Goal: Information Seeking & Learning: Check status

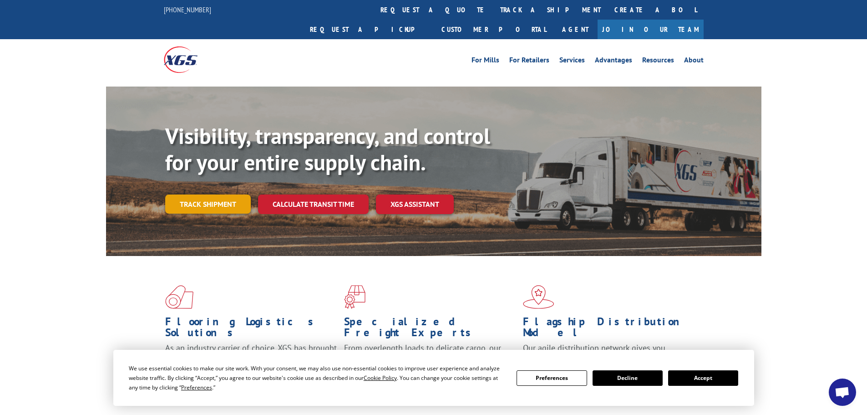
click at [202, 194] on link "Track shipment" at bounding box center [208, 203] width 86 height 19
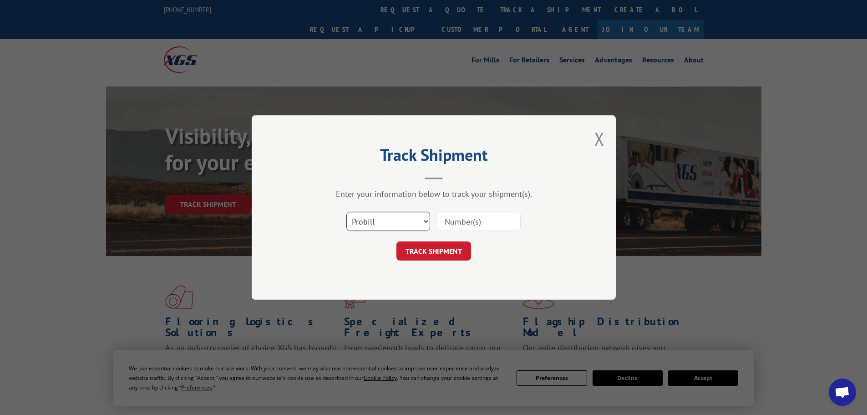
click at [377, 219] on select "Select category... Probill BOL PO" at bounding box center [388, 221] width 84 height 19
click at [346, 212] on select "Select category... Probill BOL PO" at bounding box center [388, 221] width 84 height 19
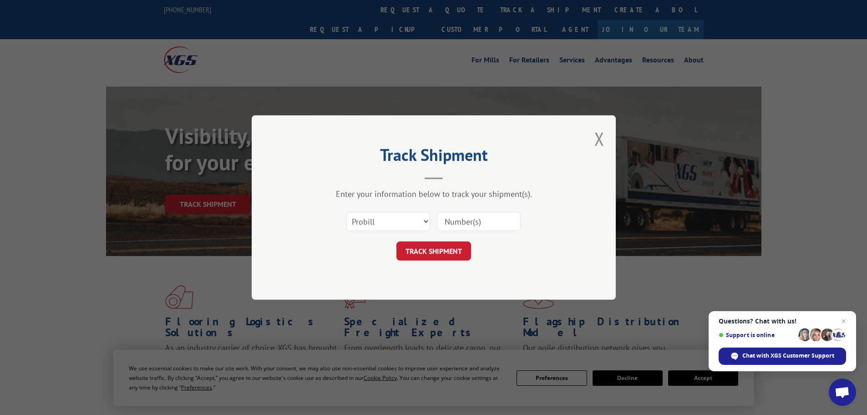
click at [464, 225] on input at bounding box center [479, 221] width 84 height 19
paste input "5512013"
type input "5512013"
click at [447, 247] on button "TRACK SHIPMENT" at bounding box center [433, 250] width 75 height 19
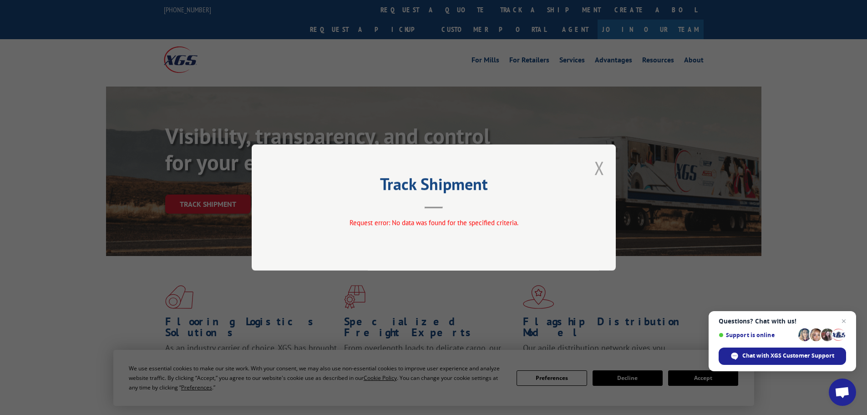
click at [602, 166] on button "Close modal" at bounding box center [599, 168] width 10 height 24
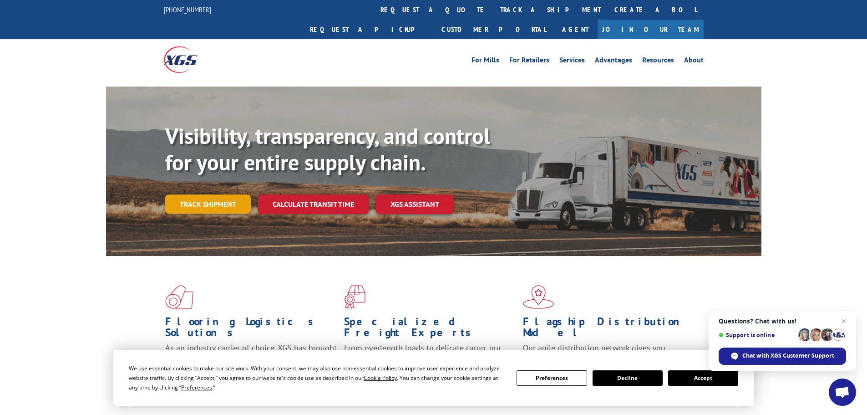
click at [217, 194] on link "Track shipment" at bounding box center [208, 203] width 86 height 19
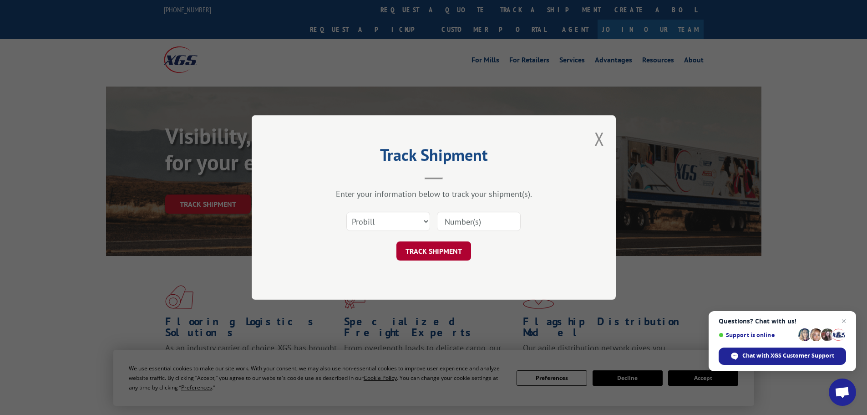
drag, startPoint x: 425, startPoint y: 248, endPoint x: 438, endPoint y: 244, distance: 13.3
click at [427, 248] on button "TRACK SHIPMENT" at bounding box center [433, 250] width 75 height 19
click at [484, 224] on input at bounding box center [479, 221] width 84 height 19
paste input "5512013"
type input "5512013"
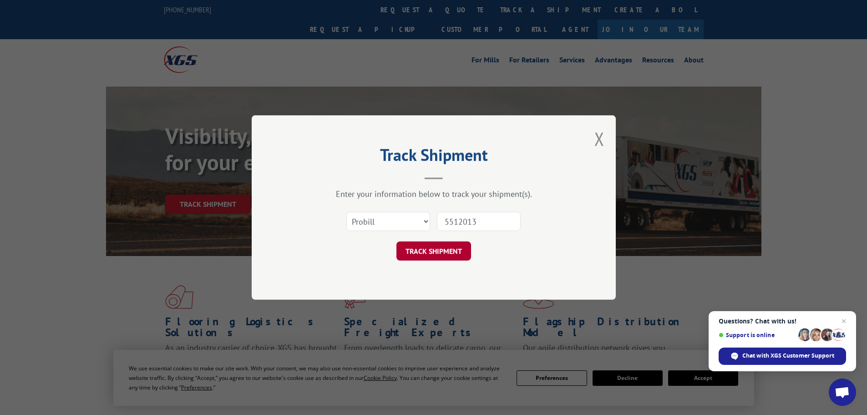
click at [449, 252] on button "TRACK SHIPMENT" at bounding box center [433, 250] width 75 height 19
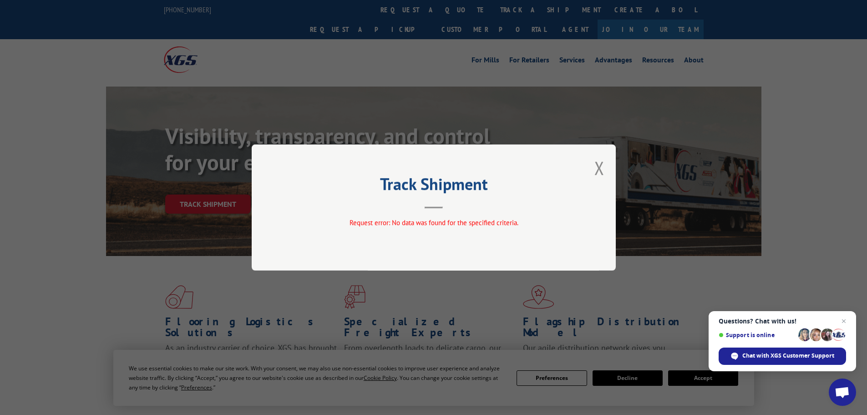
click at [606, 163] on div "Track Shipment Request error: No data was found for the specified criteria." at bounding box center [434, 207] width 364 height 126
click at [602, 166] on button "Close modal" at bounding box center [599, 168] width 10 height 24
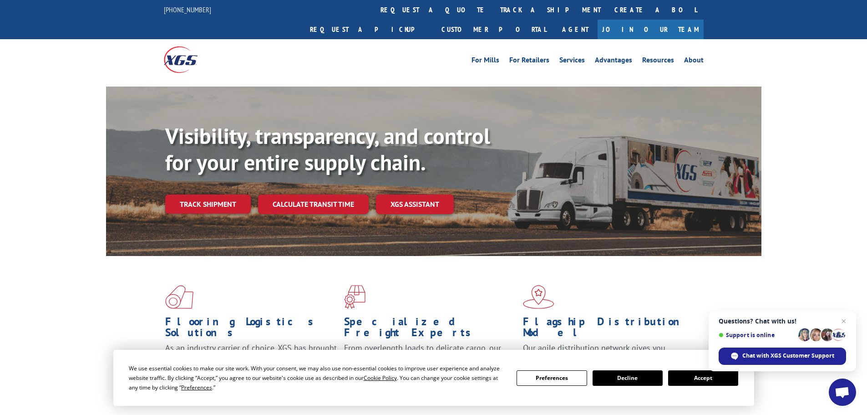
drag, startPoint x: 409, startPoint y: 264, endPoint x: 287, endPoint y: 205, distance: 135.5
click at [373, 256] on div "Flooring Logistics Solutions As an industry carrier of choice, XGS has brought …" at bounding box center [433, 339] width 655 height 167
click at [189, 194] on link "Track shipment" at bounding box center [208, 203] width 86 height 19
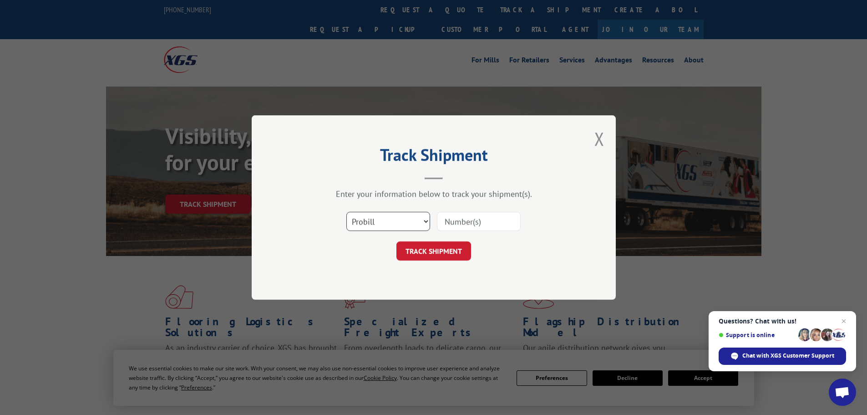
click at [351, 212] on select "Select category... Probill BOL PO" at bounding box center [388, 221] width 84 height 19
click at [346, 212] on select "Select category... Probill BOL PO" at bounding box center [388, 221] width 84 height 19
click at [442, 228] on input at bounding box center [479, 221] width 84 height 19
paste input "5512013"
type input "5512013"
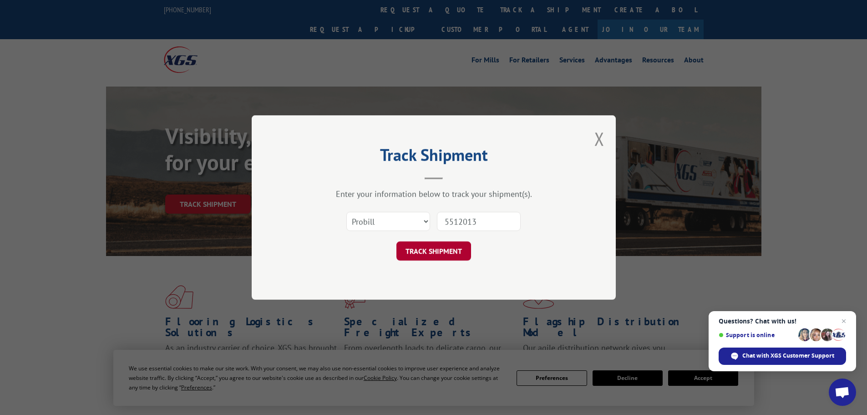
click at [443, 246] on button "TRACK SHIPMENT" at bounding box center [433, 250] width 75 height 19
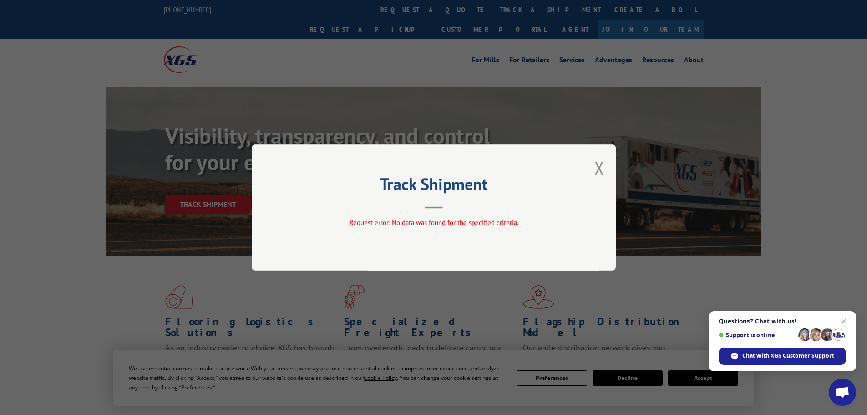
drag, startPoint x: 847, startPoint y: 320, endPoint x: 829, endPoint y: 318, distance: 18.4
click at [845, 320] on span "Close chat" at bounding box center [843, 320] width 11 height 11
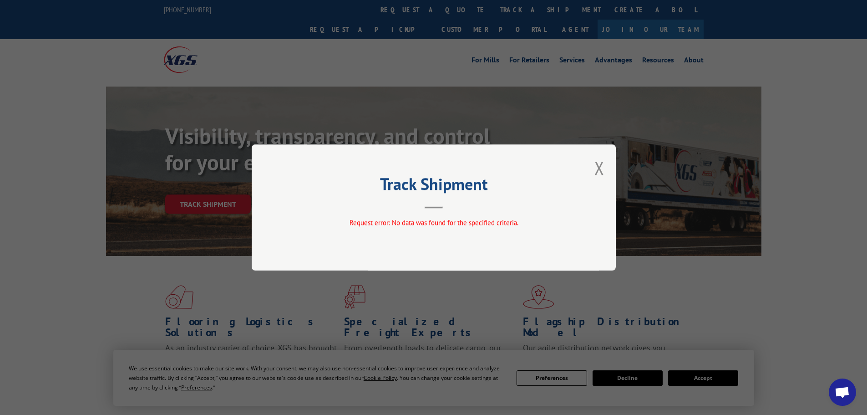
click at [594, 167] on div "Track Shipment Request error: No data was found for the specified criteria." at bounding box center [434, 207] width 364 height 126
click at [597, 170] on button "Close modal" at bounding box center [599, 168] width 10 height 24
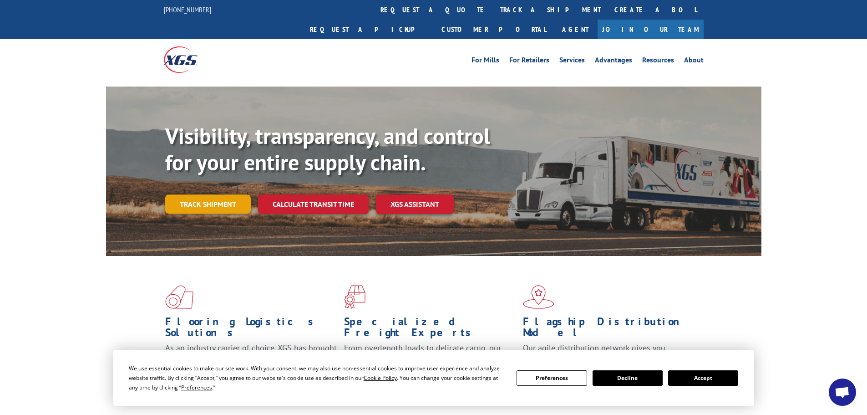
drag, startPoint x: 161, startPoint y: 169, endPoint x: 189, endPoint y: 181, distance: 30.8
click at [162, 171] on div "Visibility, transparency, and control for your entire supply chain. Track shipm…" at bounding box center [433, 179] width 655 height 187
click at [191, 194] on link "Track shipment" at bounding box center [208, 203] width 86 height 19
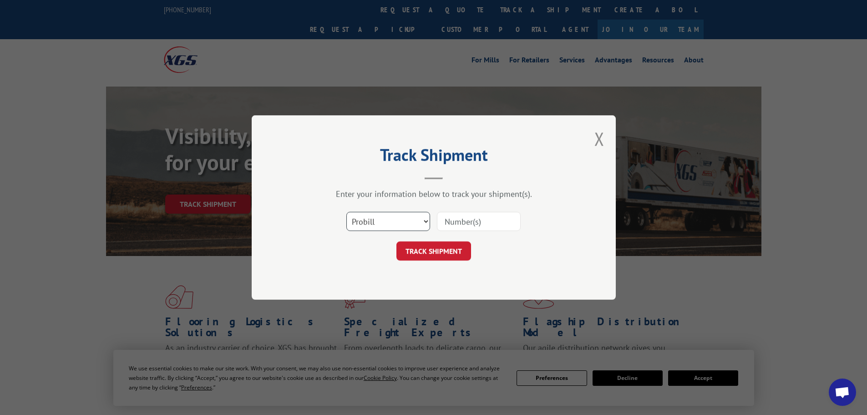
click at [397, 228] on select "Select category... Probill BOL PO" at bounding box center [388, 221] width 84 height 19
select select "bol"
click at [346, 212] on select "Select category... Probill BOL PO" at bounding box center [388, 221] width 84 height 19
click at [462, 223] on input at bounding box center [479, 221] width 84 height 19
paste input "5512013"
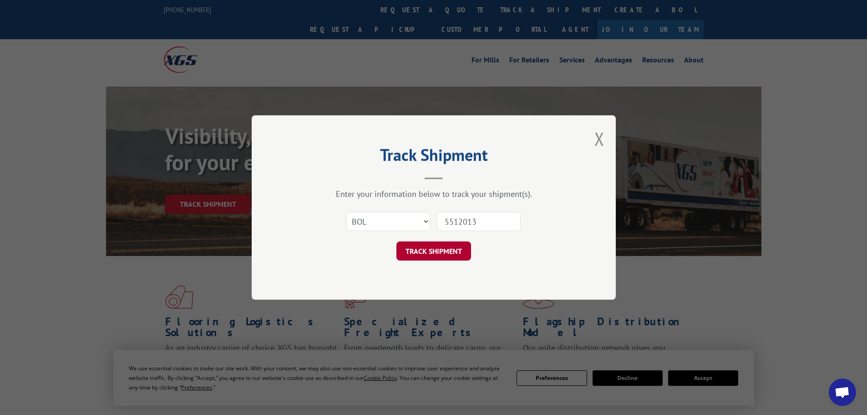
type input "5512013"
click at [443, 246] on button "TRACK SHIPMENT" at bounding box center [433, 250] width 75 height 19
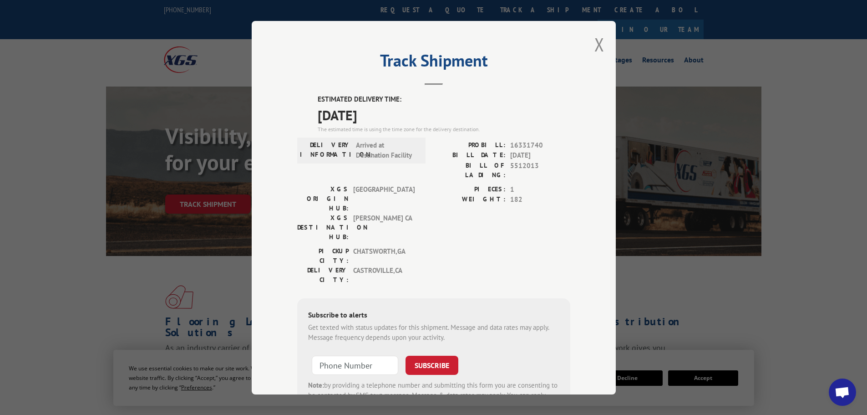
click at [594, 51] on button "Close modal" at bounding box center [599, 44] width 10 height 24
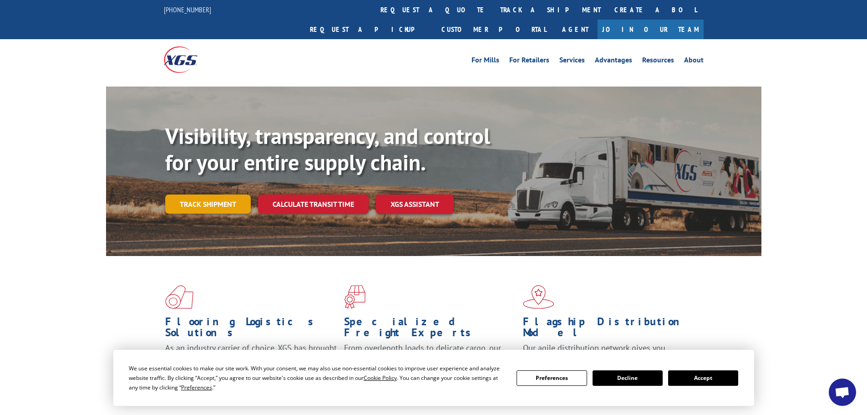
click at [209, 194] on link "Track shipment" at bounding box center [208, 203] width 86 height 19
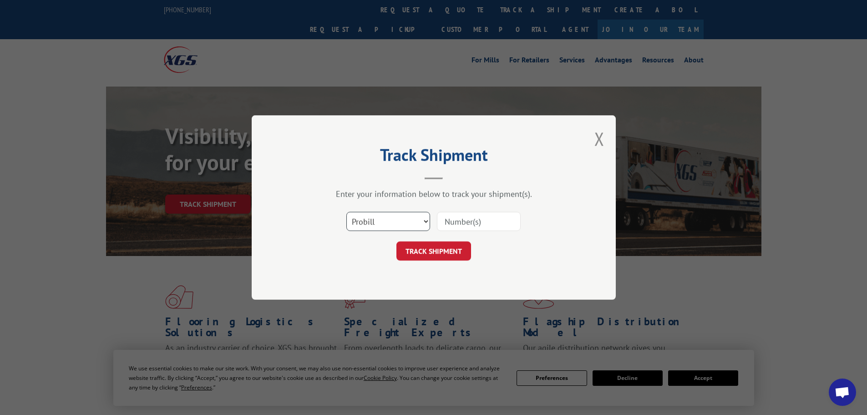
click at [379, 217] on select "Select category... Probill BOL PO" at bounding box center [388, 221] width 84 height 19
click at [346, 212] on select "Select category... Probill BOL PO" at bounding box center [388, 221] width 84 height 19
drag, startPoint x: 453, startPoint y: 230, endPoint x: 457, endPoint y: 225, distance: 6.6
click at [456, 225] on input at bounding box center [479, 221] width 84 height 19
paste input "473690"
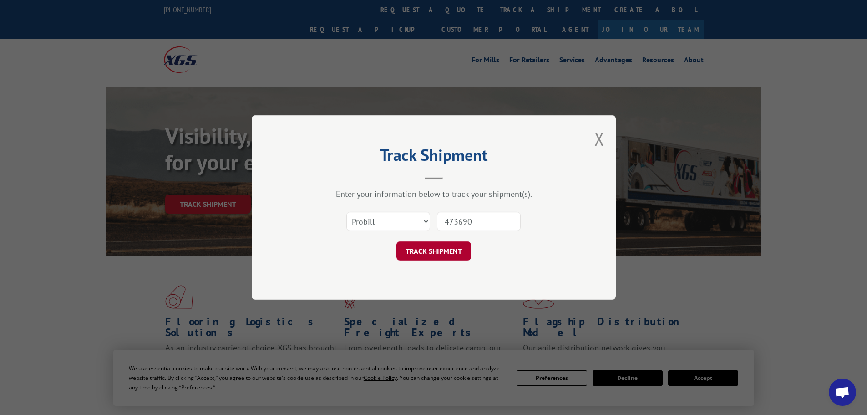
type input "473690"
click at [454, 251] on button "TRACK SHIPMENT" at bounding box center [433, 250] width 75 height 19
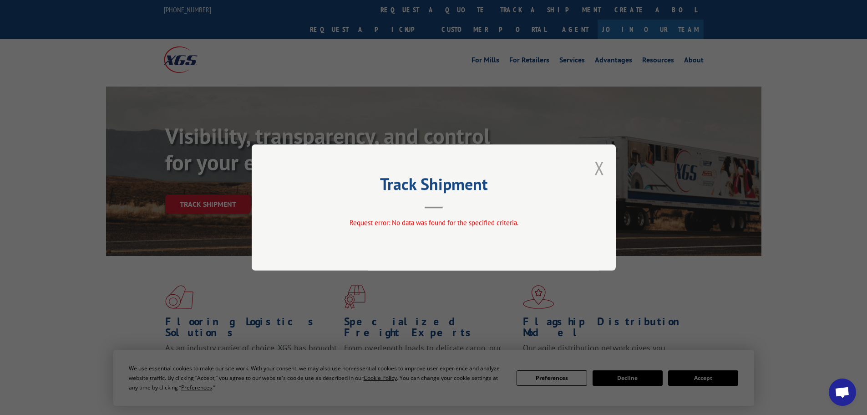
click at [595, 171] on button "Close modal" at bounding box center [599, 168] width 10 height 24
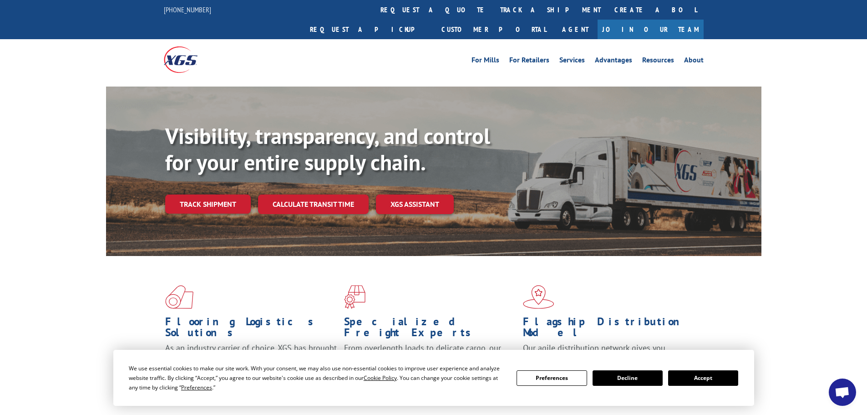
drag, startPoint x: 590, startPoint y: 215, endPoint x: 212, endPoint y: 197, distance: 379.0
click at [404, 197] on div "Visibility, transparency, and control for your entire supply chain. Track shipm…" at bounding box center [463, 186] width 596 height 127
drag, startPoint x: 193, startPoint y: 167, endPoint x: 199, endPoint y: 188, distance: 21.8
click at [193, 168] on div "Visibility, transparency, and control for your entire supply chain. Track shipm…" at bounding box center [463, 186] width 596 height 127
click at [199, 194] on link "Track shipment" at bounding box center [208, 203] width 86 height 19
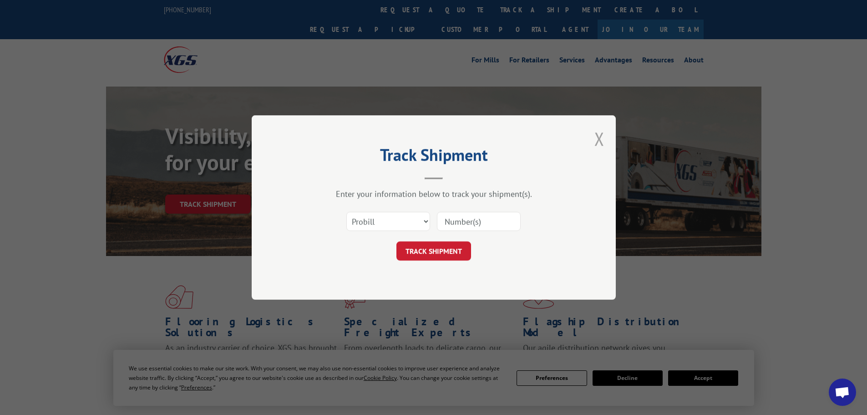
click at [598, 135] on button "Close modal" at bounding box center [599, 138] width 10 height 24
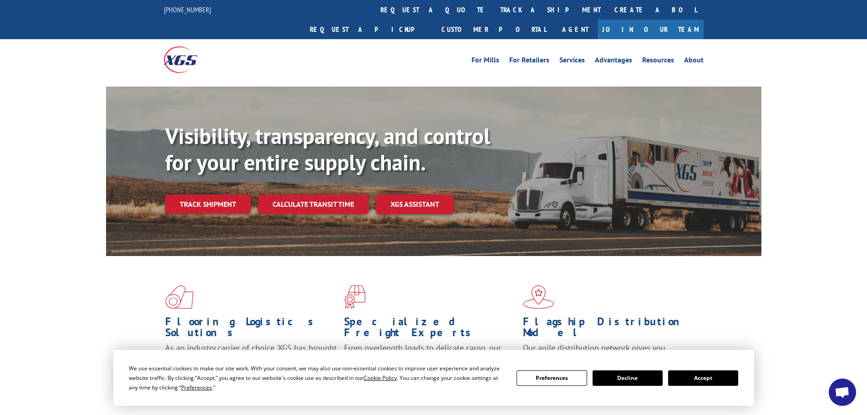
click at [622, 373] on button "Decline" at bounding box center [627, 377] width 70 height 15
